Goal: Task Accomplishment & Management: Complete application form

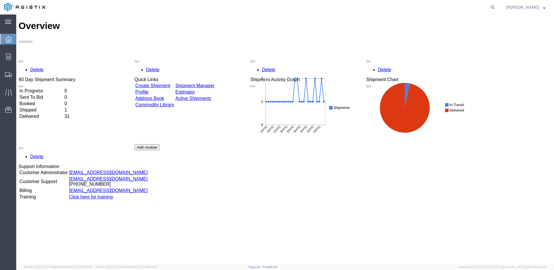
click at [170, 83] on link "Create Shipment" at bounding box center [152, 85] width 35 height 5
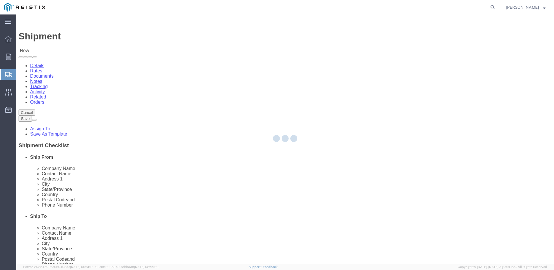
select select
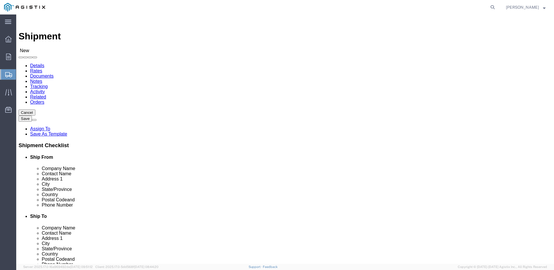
click select "Select Do It American Mfg Co LLC PG&E"
select select "9596"
click select "Select Do It American Mfg Co LLC PG&E"
select select "PURCHORD"
select select
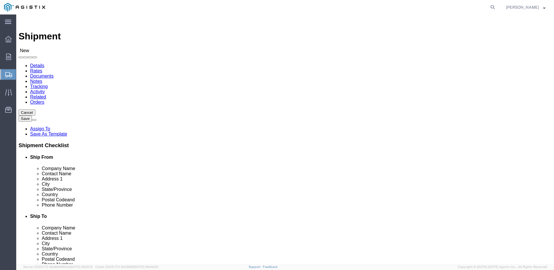
select select
type input "m"
select select "70351"
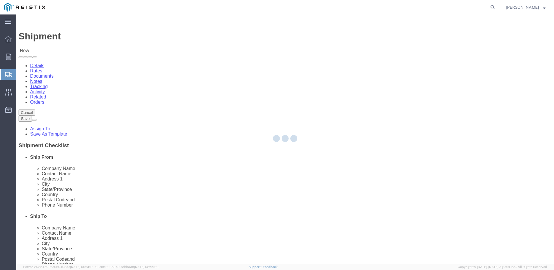
type input "PG&E"
type input "[STREET_ADDRESS][PERSON_NAME]"
type input "ATWATER"
type input "95301"
select select "CA"
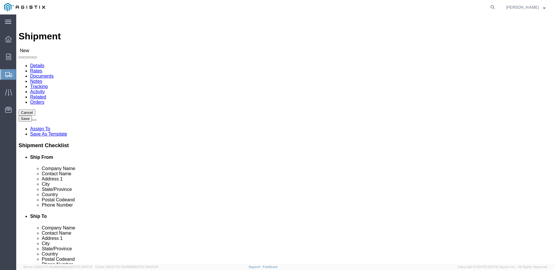
select select "MYPROFILE"
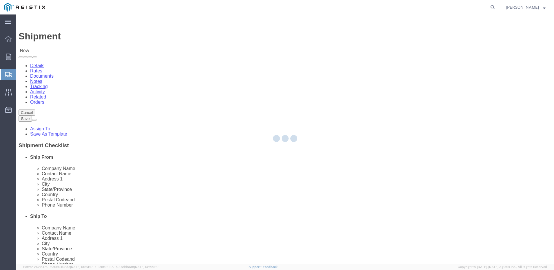
type input "Do It American Mfg Co LLC"
type input "[PERSON_NAME]"
type input "[STREET_ADDRESS]"
type input "Corona"
type input "92878"
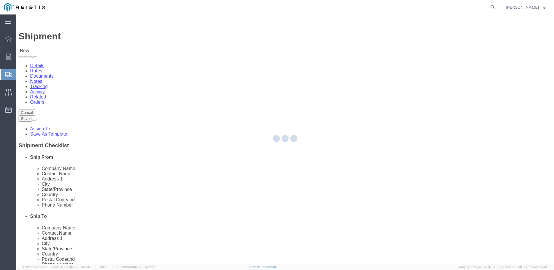
type input "9512549204"
type input "[EMAIL_ADDRESS][DOMAIN_NAME]"
checkbox input "true"
select select "CA"
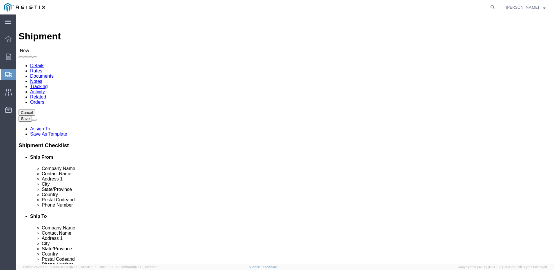
drag, startPoint x: 107, startPoint y: 179, endPoint x: 28, endPoint y: 177, distance: 78.8
click div "Address [STREET_ADDRESS]"
type input "[STREET_ADDRESS]"
click select "Select All Others [GEOGRAPHIC_DATA] [GEOGRAPHIC_DATA] [GEOGRAPHIC_DATA] [GEOGRA…"
select select
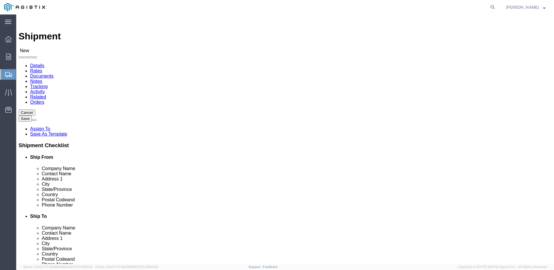
select select "19740"
click select "Select All Others [GEOGRAPHIC_DATA] [GEOGRAPHIC_DATA] [GEOGRAPHIC_DATA] [GEOGRA…"
type input "fre"
select select "19740"
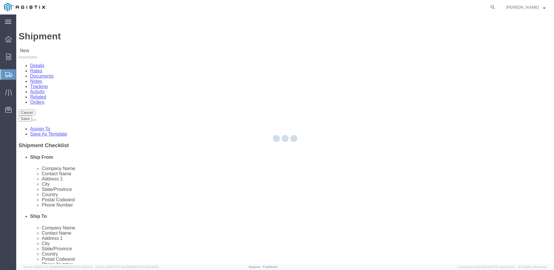
type input "PG&E"
type input "[STREET_ADDRESS][PERSON_NAME]"
type input "Fremont"
type input "94538"
select select "CA"
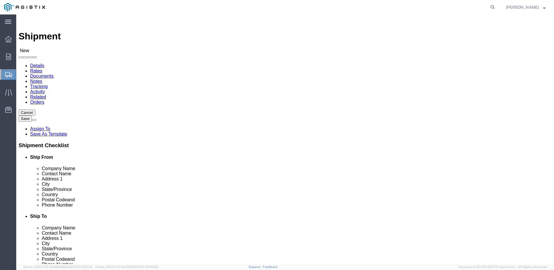
click input "text"
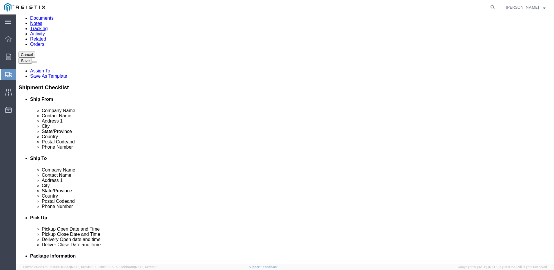
type input "[PERSON_NAME]"
drag, startPoint x: 305, startPoint y: 184, endPoint x: 315, endPoint y: 186, distance: 10.0
click input "text"
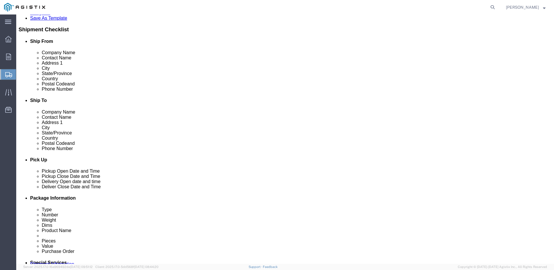
scroll to position [290, 0]
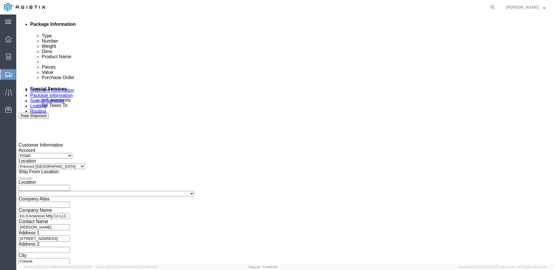
type input "[PHONE_NUMBER]"
drag, startPoint x: 146, startPoint y: 183, endPoint x: 155, endPoint y: 187, distance: 10.4
click div "[DATE] 10:00 AM"
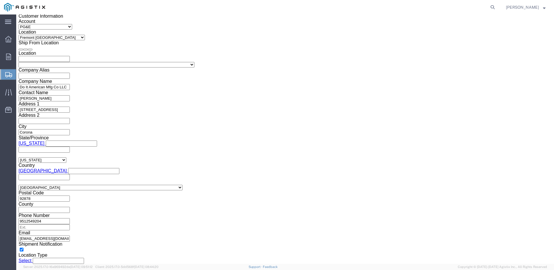
type input "3:30 PM"
click button "Apply"
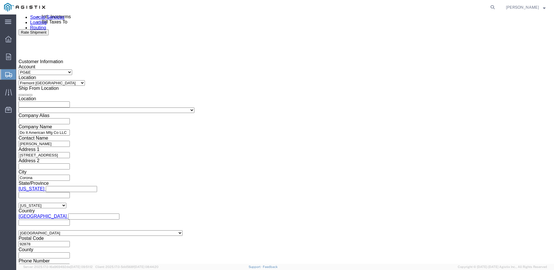
scroll to position [361, 0]
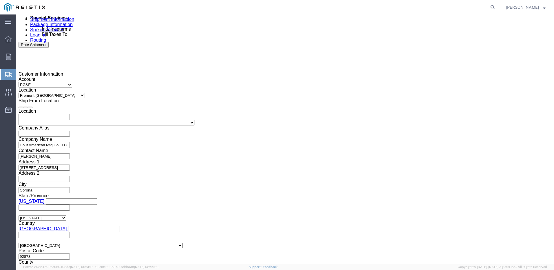
click div
click input "4:30 PM"
type input "8:00 AM"
click button "Apply"
click div
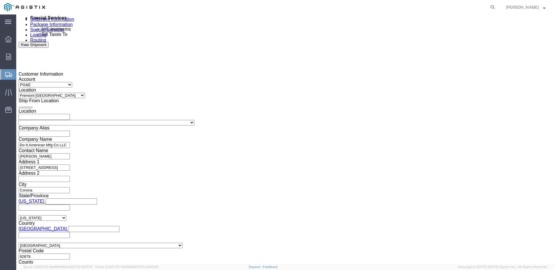
type input "1:30 PM"
click button "Apply"
click input "text"
type input "3501411824"
click select "Select Account Type Activity ID Airline Appointment Number ASN Batch Request # …"
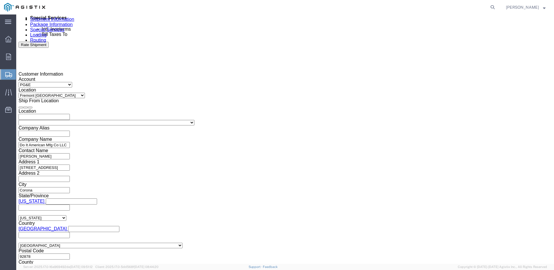
select select "PURCHORD"
click select "Select Account Type Activity ID Airline Appointment Number ASN Batch Request # …"
click input "text"
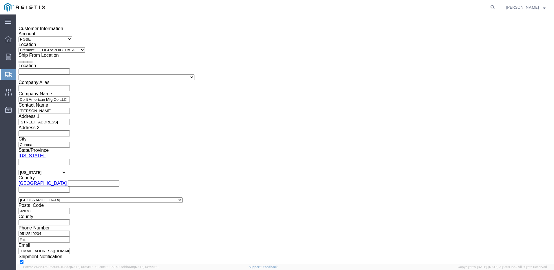
scroll to position [419, 0]
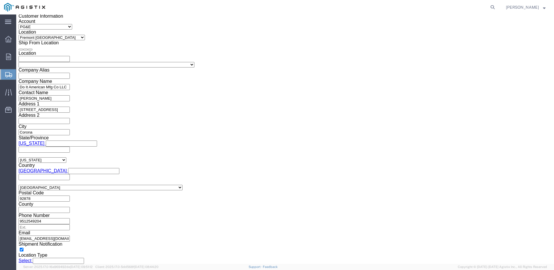
type input "3501410615"
click button "Continue"
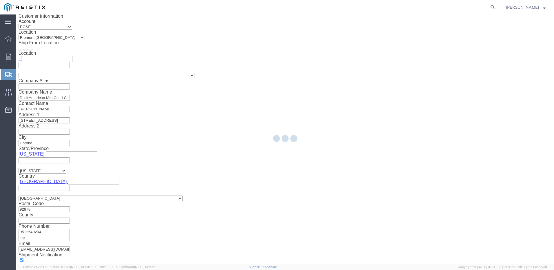
select select "19740"
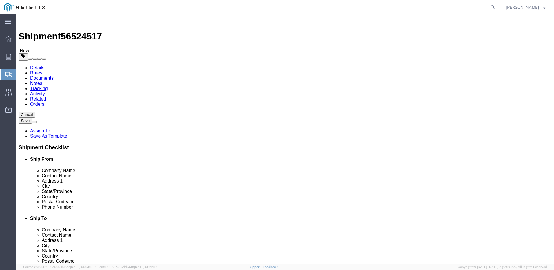
drag, startPoint x: 183, startPoint y: 100, endPoint x: 172, endPoint y: 105, distance: 12.4
click select "Select Bulk Bundle(s) Cardboard Box(es) Carton(s) Crate(s) Drum(s) (Fiberboard)…"
drag, startPoint x: 144, startPoint y: 101, endPoint x: 143, endPoint y: 105, distance: 4.3
click select "Select Bulk Bundle(s) Cardboard Box(es) Carton(s) Crate(s) Drum(s) (Fiberboard)…"
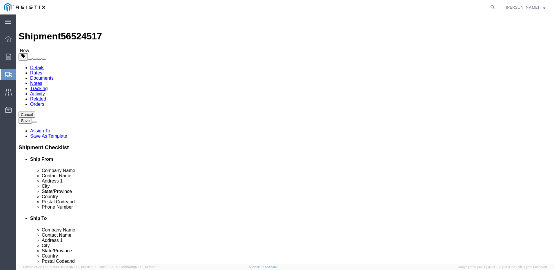
select select "PSNS"
click select "Select Bulk Bundle(s) Cardboard Box(es) Carton(s) Crate(s) Drum(s) (Fiberboard)…"
click input "1"
click input "text"
type input "37"
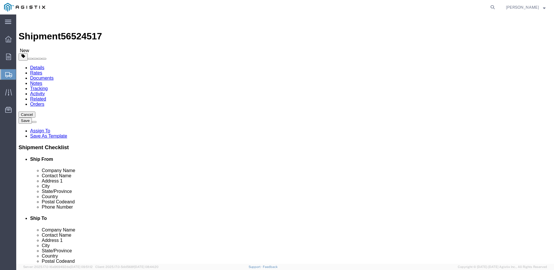
type input "40"
type input "27"
drag, startPoint x: 89, startPoint y: 146, endPoint x: 60, endPoint y: 141, distance: 29.3
click div "Weight 0.00 Select kgs lbs Ship. t°"
type input "510"
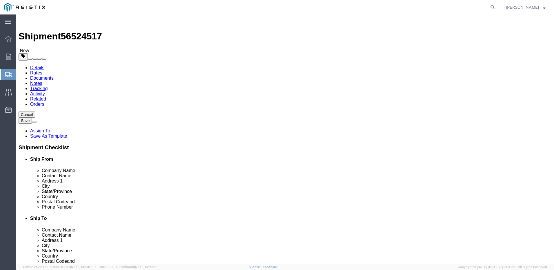
click link "Add Content"
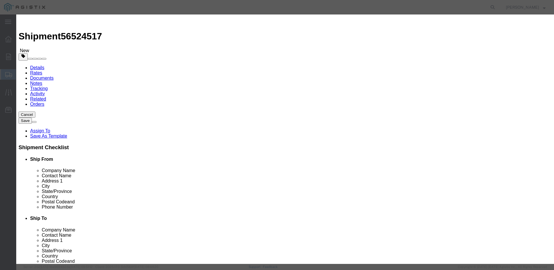
click input "text"
type input "PG&E M234400 Spool, PG&E M234160 Spool"
click input "0"
type input "30"
click input "text"
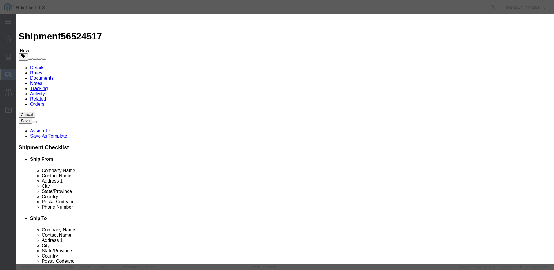
type input "7300"
click select "Select 50 55 60 65 70 85 92.5 100 125 175 250 300 400"
select select "70"
click select "Select 50 55 60 65 70 85 92.5 100 125 175 250 300 400"
click button "Save & Close"
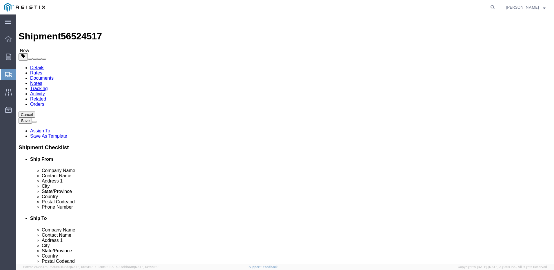
click button "Save"
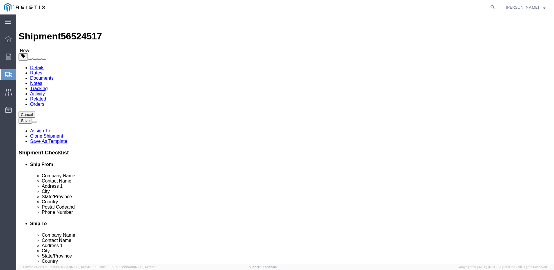
click at [6, 75] on icon at bounding box center [8, 74] width 7 height 5
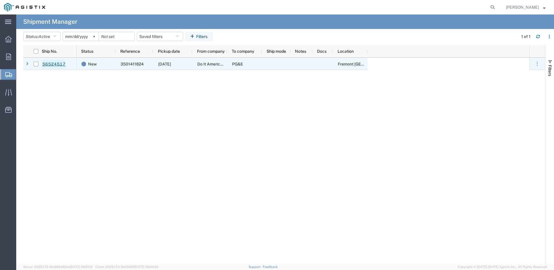
click at [51, 63] on link "56524517" at bounding box center [54, 64] width 24 height 9
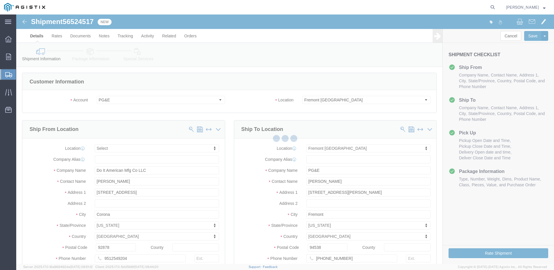
select select
select select "19740"
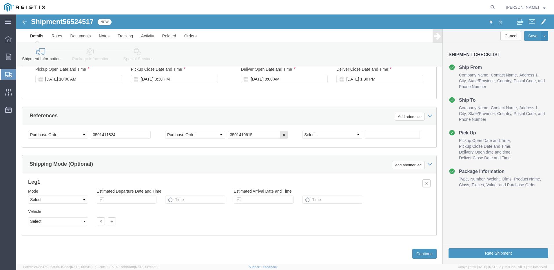
scroll to position [388, 0]
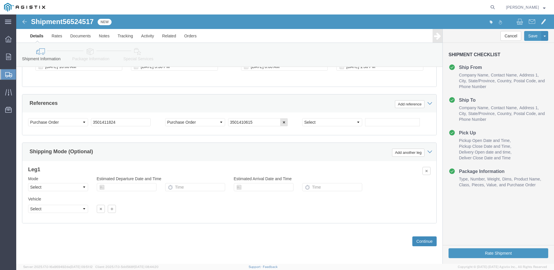
drag, startPoint x: 399, startPoint y: 226, endPoint x: 388, endPoint y: 216, distance: 15.0
click button "Continue"
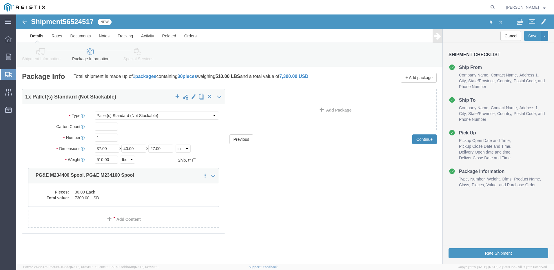
click button "Continue"
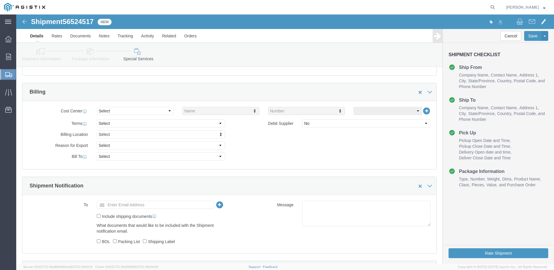
scroll to position [174, 0]
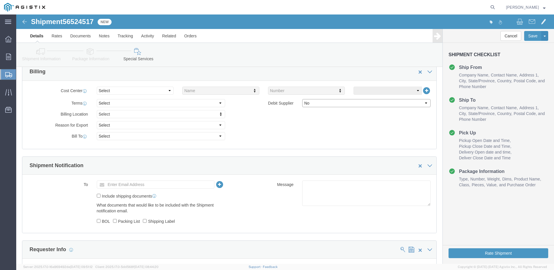
click select "Select Yes No"
select select "true"
click select "Select Yes No"
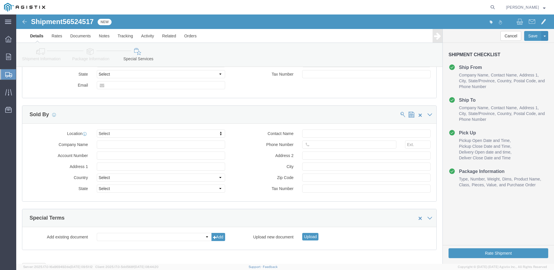
scroll to position [450, 0]
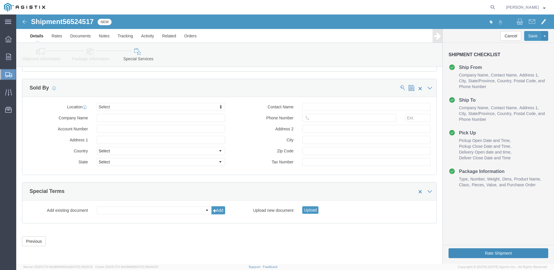
click button "Rate Shipment"
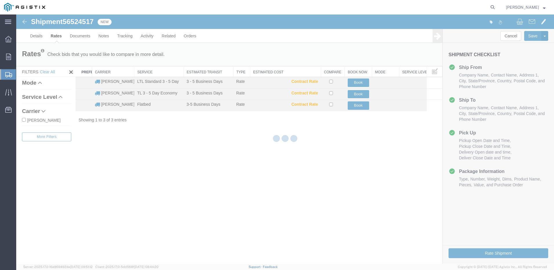
scroll to position [0, 0]
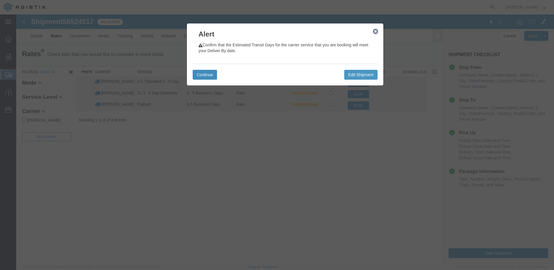
click at [211, 77] on button "Continue" at bounding box center [205, 75] width 24 height 10
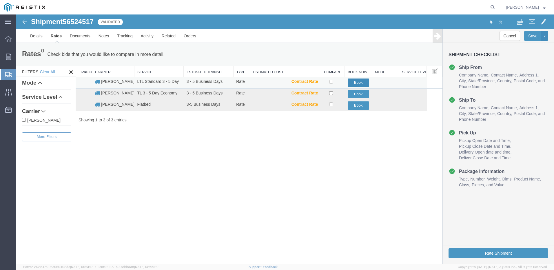
click at [351, 81] on button "Book" at bounding box center [358, 83] width 21 height 8
